Goal: Information Seeking & Learning: Learn about a topic

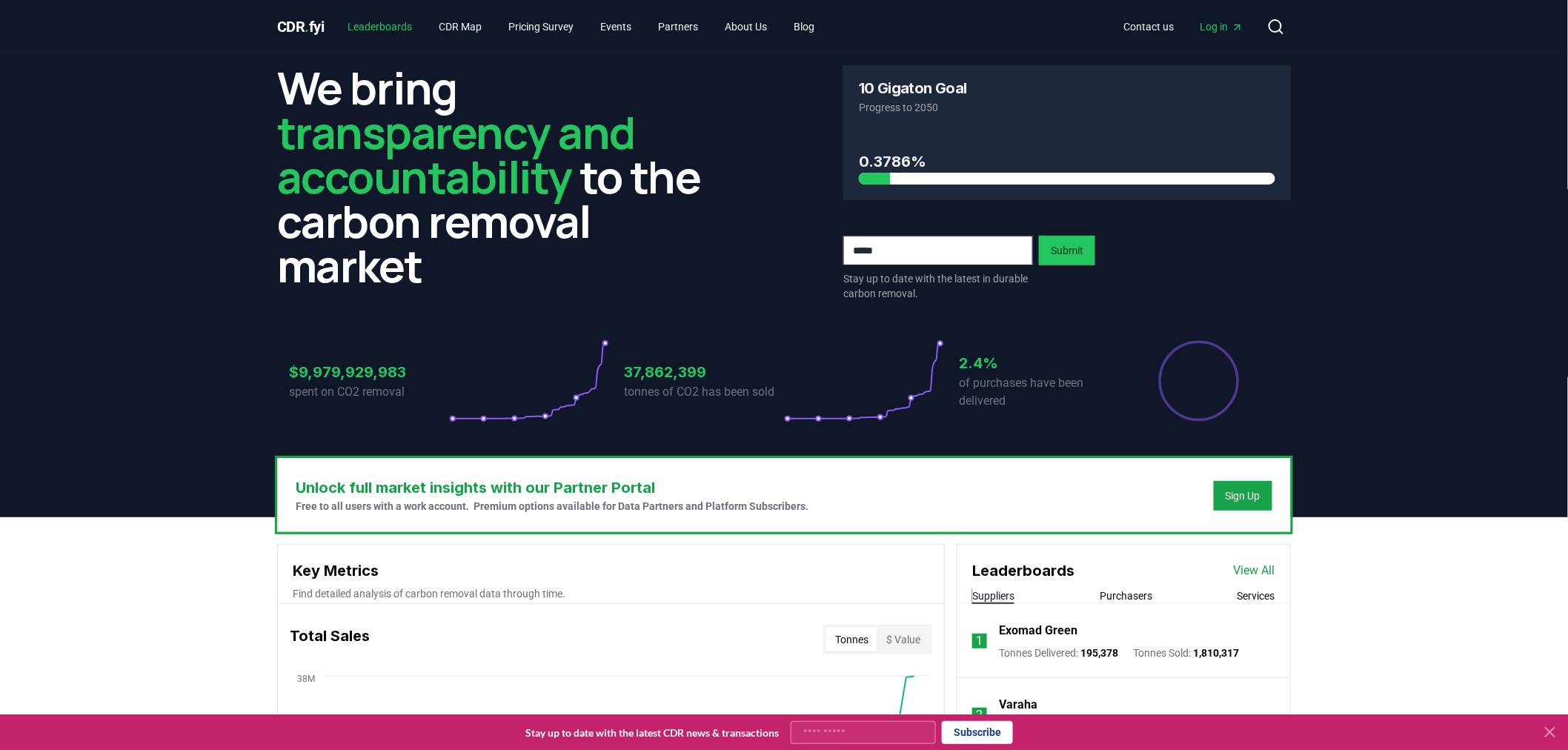
click at [391, 20] on link "Leaderboards" at bounding box center [380, 26] width 88 height 27
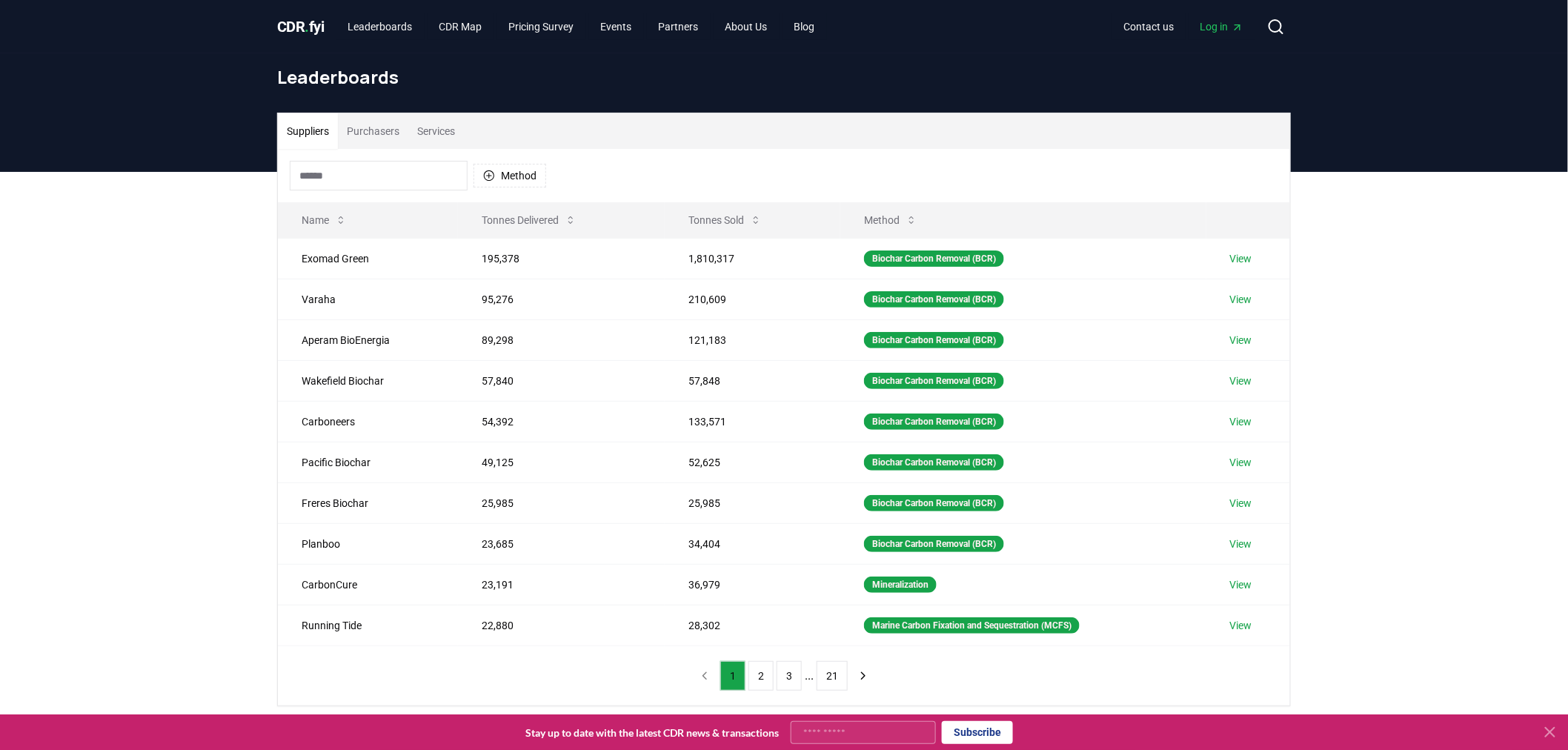
click at [391, 135] on button "Purchasers" at bounding box center [373, 131] width 71 height 36
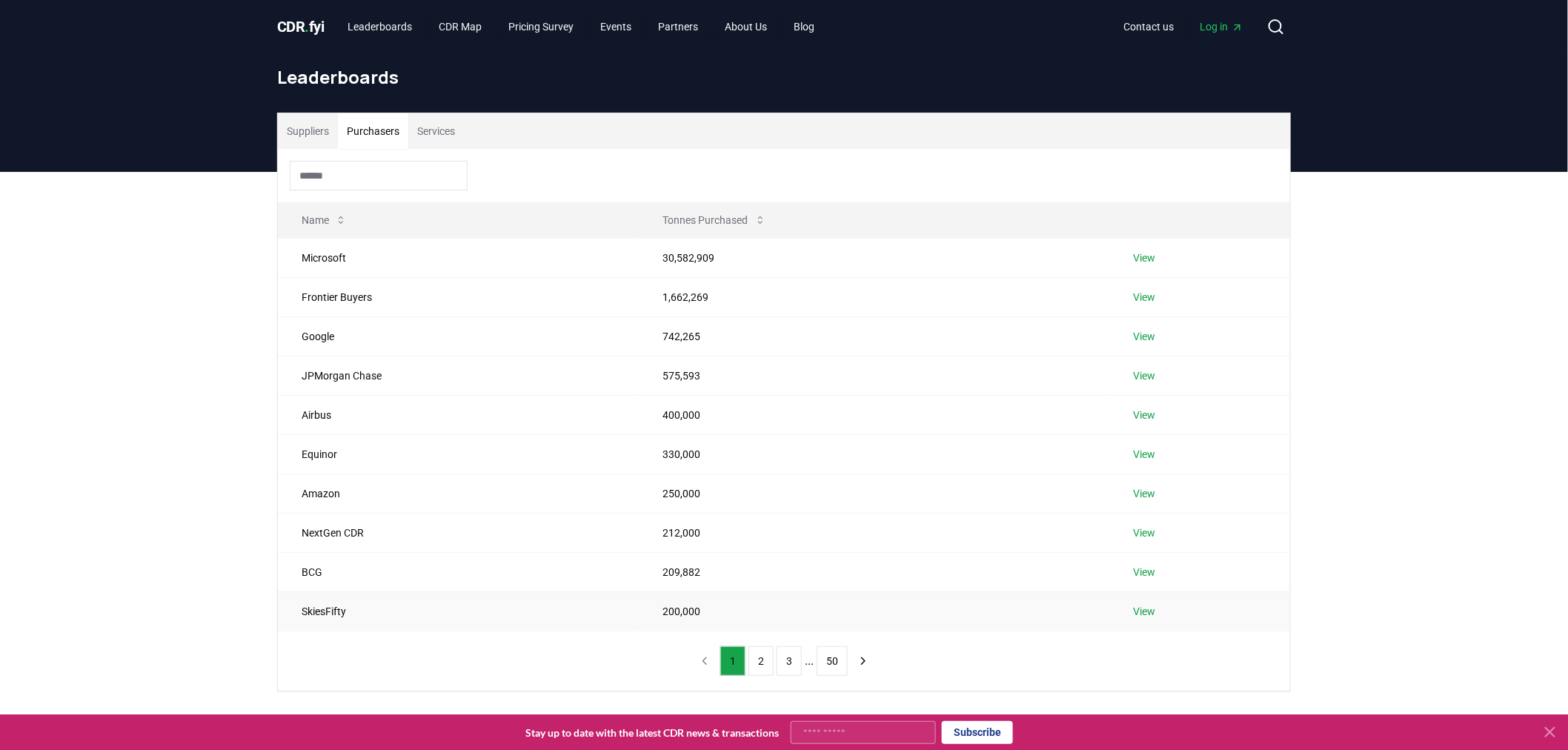
click at [1143, 611] on link "View" at bounding box center [1144, 611] width 23 height 15
click at [764, 657] on button "2" at bounding box center [760, 661] width 25 height 30
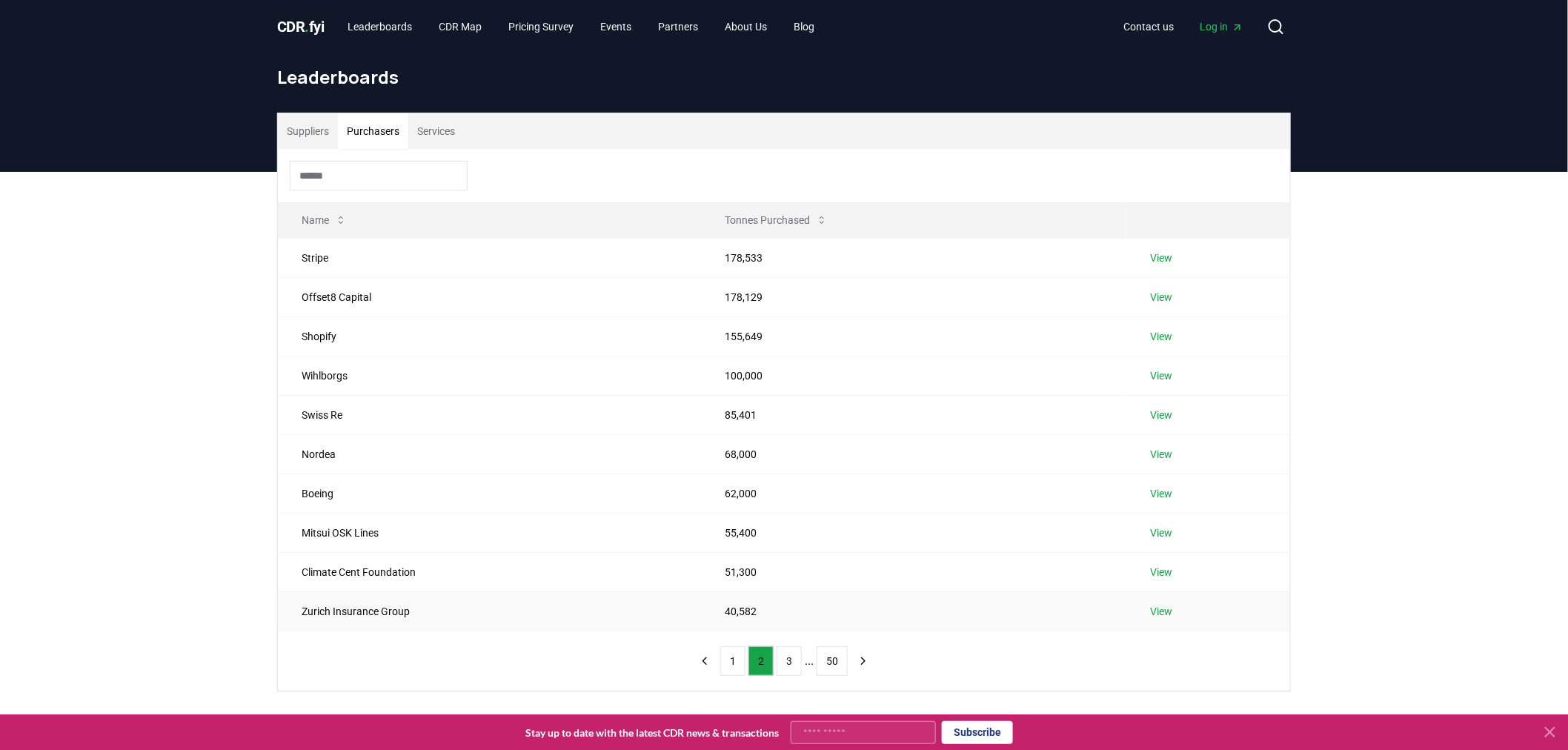
click at [1158, 611] on link "View" at bounding box center [1161, 611] width 23 height 15
click at [1158, 454] on link "View" at bounding box center [1161, 454] width 23 height 15
click at [1165, 417] on link "View" at bounding box center [1161, 415] width 23 height 15
